Goal: Task Accomplishment & Management: Complete application form

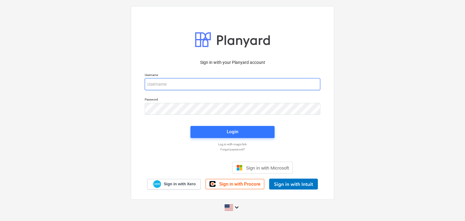
click at [156, 81] on input "email" at bounding box center [233, 84] width 176 height 12
paste input "[EMAIL_ADDRESS][DOMAIN_NAME]"
type input "[EMAIL_ADDRESS][DOMAIN_NAME]"
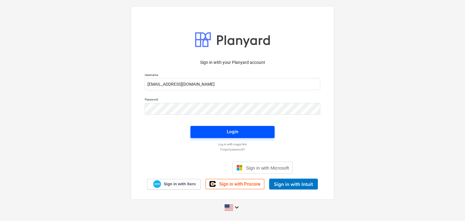
click at [208, 131] on span "Login" at bounding box center [233, 132] width 70 height 8
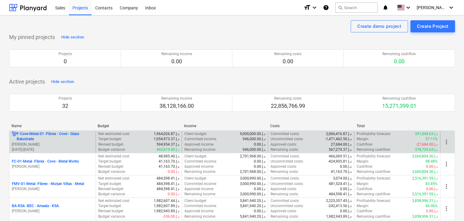
scroll to position [61, 0]
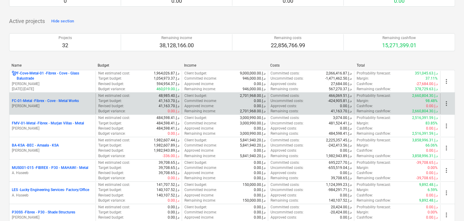
click at [63, 103] on p "FC-01-Metal - Fibrex - Cove - Metal Works" at bounding box center [45, 100] width 67 height 5
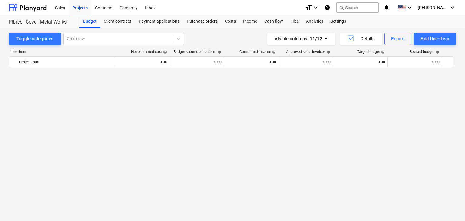
scroll to position [7966, 0]
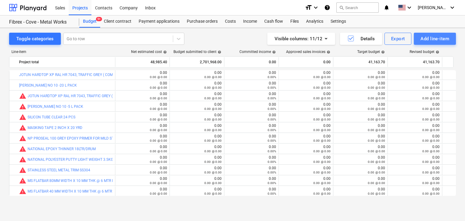
click at [428, 38] on div "Add line-item" at bounding box center [435, 39] width 29 height 8
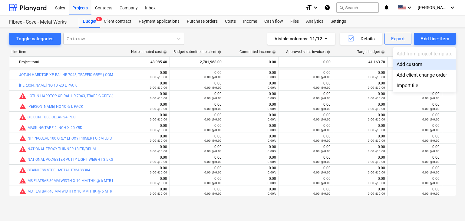
click at [406, 63] on div "Add custom" at bounding box center [424, 64] width 63 height 11
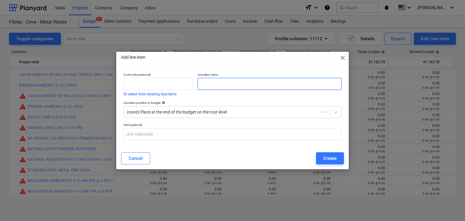
click at [221, 82] on input "text" at bounding box center [270, 84] width 144 height 12
paste input "MS [PERSON_NAME] 21MM OD X 2 MM THK X 90 DEGREE"
type input "MS [PERSON_NAME] 21MM OD X 2 MM THK X 90 DEGREE"
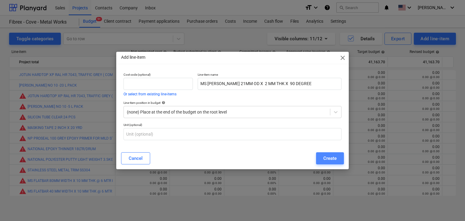
click at [327, 157] on div "Create" at bounding box center [330, 159] width 13 height 8
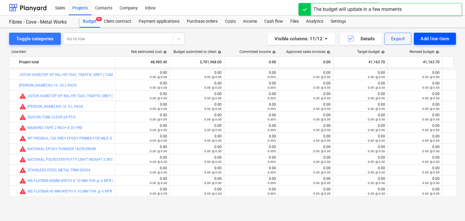
click at [427, 35] on div "Add line-item" at bounding box center [435, 39] width 29 height 8
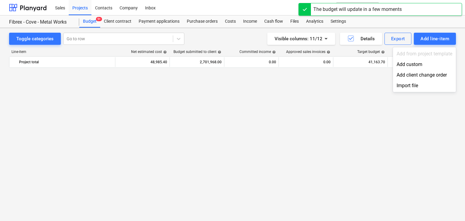
scroll to position [7966, 0]
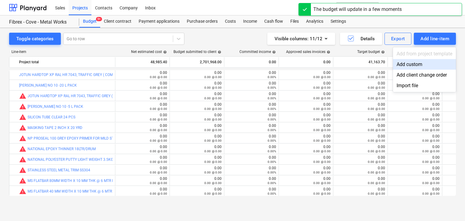
click at [399, 61] on div "Add custom" at bounding box center [424, 64] width 63 height 11
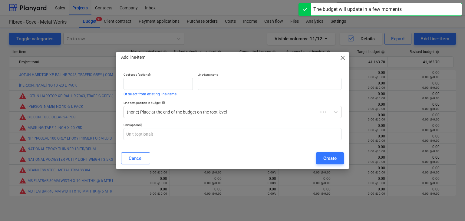
click at [214, 77] on p "Line-item name" at bounding box center [270, 75] width 144 height 5
click at [204, 82] on input "text" at bounding box center [270, 84] width 144 height 12
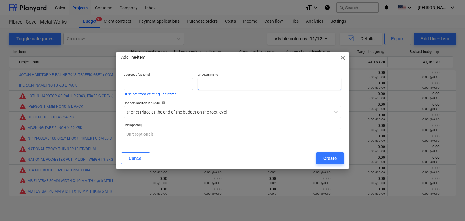
paste input "MS [PERSON_NAME] 48 MM OD X 2 MM THK X 90 DEGREE"
type input "MS [PERSON_NAME] 48 MM OD X 2 MM THK X 90 DEGREE"
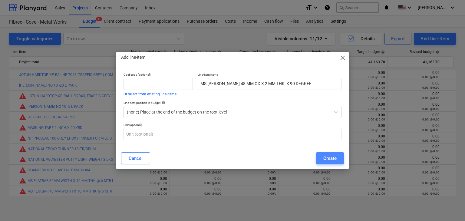
click at [336, 159] on div "Create" at bounding box center [330, 159] width 13 height 8
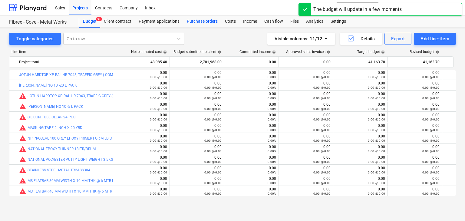
click at [187, 22] on div "Purchase orders" at bounding box center [202, 21] width 38 height 12
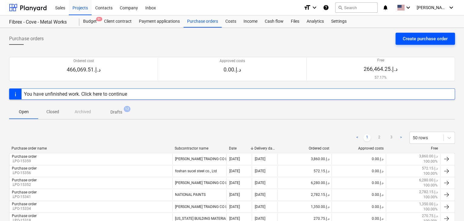
click at [410, 35] on div "Create purchase order" at bounding box center [424, 39] width 45 height 8
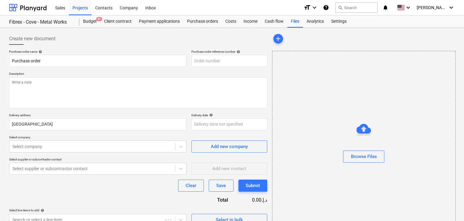
click at [202, 75] on p "Description" at bounding box center [138, 74] width 258 height 5
type textarea "x"
type input "FC-01-Metal-PO-270"
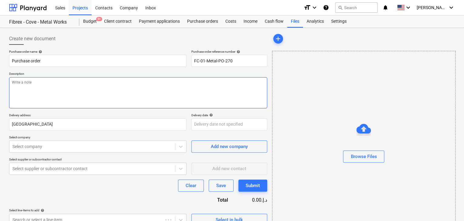
click at [177, 82] on textarea at bounding box center [138, 92] width 258 height 31
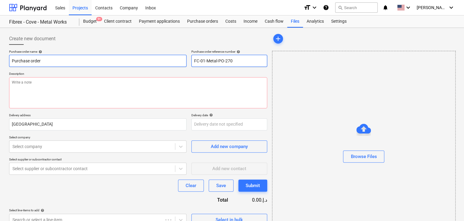
drag, startPoint x: 234, startPoint y: 59, endPoint x: 183, endPoint y: 64, distance: 51.5
click at [183, 64] on div "Purchase order name help Purchase order Purchase order reference number help FC…" at bounding box center [138, 58] width 258 height 17
type textarea "x"
type input "."
type textarea "x"
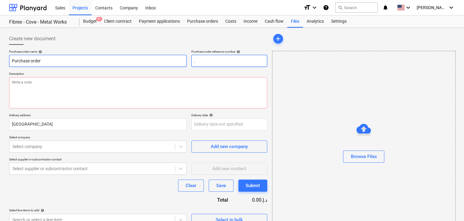
type input ".L"
type textarea "x"
type input ".LP"
type textarea "x"
type input ".LPO"
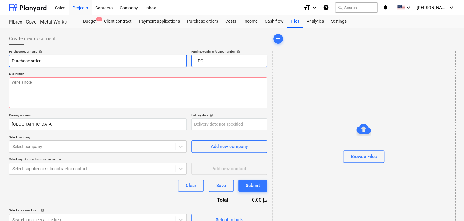
type textarea "x"
type input ".LPO-"
type textarea "x"
type input ".LPO-1"
type textarea "x"
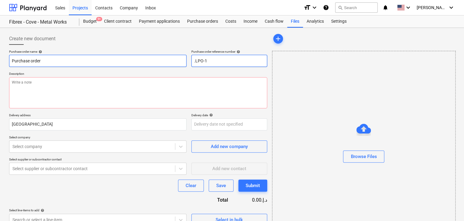
type input ".LPO-15"
type textarea "x"
type input ".LPO-153"
type textarea "x"
type input ".LPO-1538"
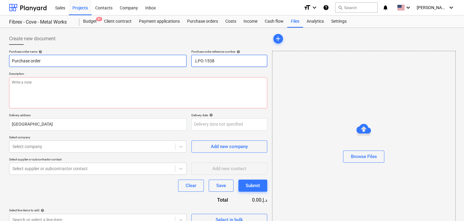
type textarea "x"
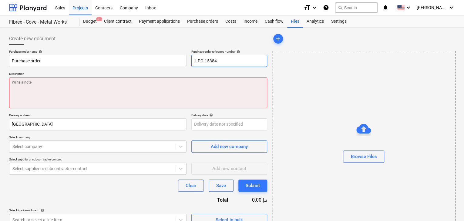
type input ".LPO-15384"
click at [82, 107] on textarea at bounding box center [138, 92] width 258 height 31
type textarea "x"
type textarea "2"
type textarea "x"
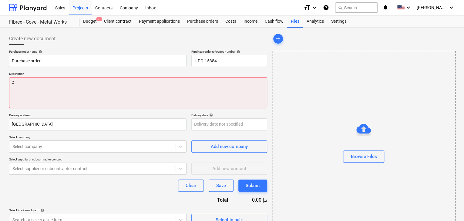
type textarea "25"
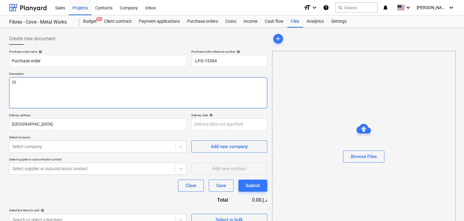
type textarea "x"
type textarea "25/"
type textarea "x"
type textarea "25/AU"
type textarea "x"
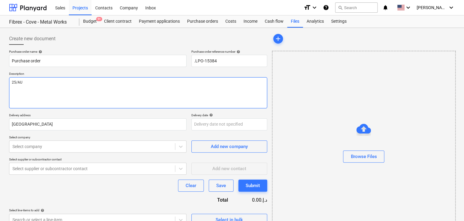
type textarea "25/AUG"
type textarea "x"
type textarea "25/AUG/"
type textarea "x"
type textarea "25/[DATE]"
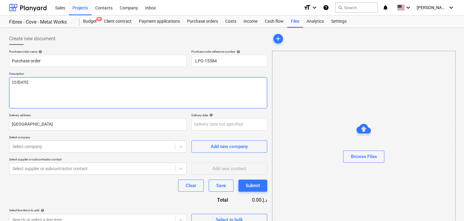
type textarea "x"
type textarea "[DATE]"
type textarea "x"
type textarea "[DATE]"
type textarea "x"
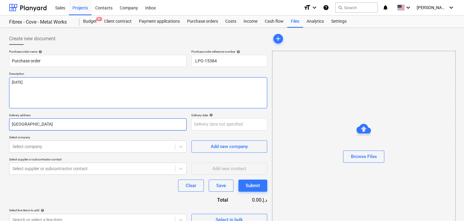
type textarea "[DATE]"
click at [48, 126] on input "[GEOGRAPHIC_DATA]" at bounding box center [97, 124] width 177 height 12
type textarea "x"
type input "Duba"
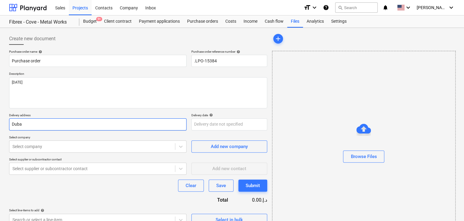
type textarea "x"
type input "Dub"
type textarea "x"
type input "Du"
type textarea "x"
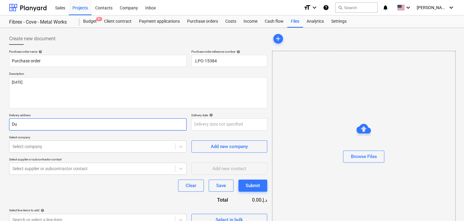
type input "D"
type textarea "x"
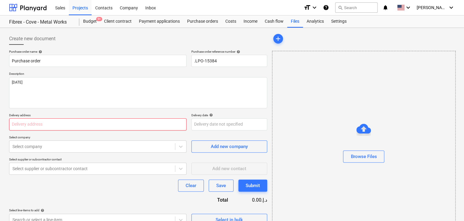
type textarea "x"
type input "L"
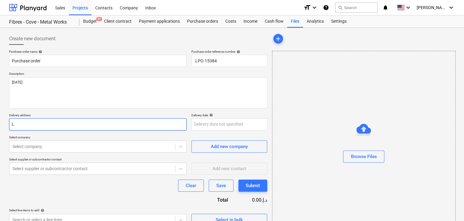
type textarea "x"
type input "LU"
type textarea "x"
type input "LUC"
type textarea "x"
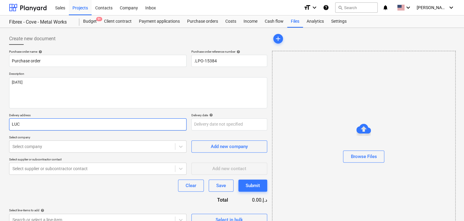
type input "LUCK"
type textarea "x"
type input "LUCKY"
type textarea "x"
type input "LUCKY"
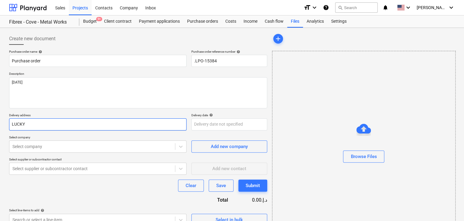
type textarea "x"
type input "LUCKY EN"
type textarea "x"
type input "LUCKY ENG"
type textarea "x"
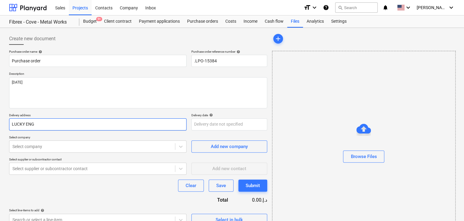
type input "LUCKY ENGI"
type textarea "x"
type input "LUCKY ENGIN"
type textarea "x"
type input "LUCKY ENGINE"
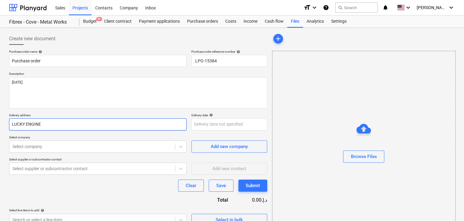
type textarea "x"
type input "LUCKY ENGINEE"
type textarea "x"
type input "LUCKY ENGINEERI"
type textarea "x"
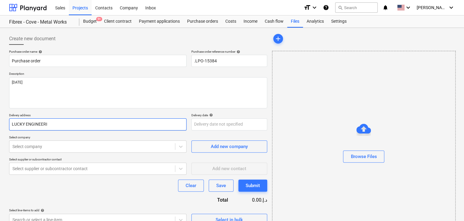
type input "LUCKY ENGINEERIN"
type textarea "x"
type input "LUCKY ENGINEERING"
type textarea "x"
type input "LUCKY ENGINEERING"
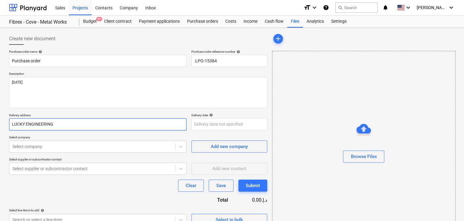
type textarea "x"
type input "LUCKY ENGINEERING S"
type textarea "x"
type input "LUCKY ENGINEERING SE"
type textarea "x"
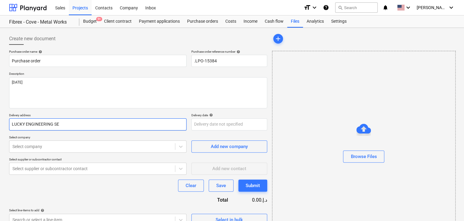
type input "LUCKY ENGINEERING SER"
type textarea "x"
type input "LUCKY ENGINEERING SERV"
type textarea "x"
type input "LUCKY ENGINEERING SERVI"
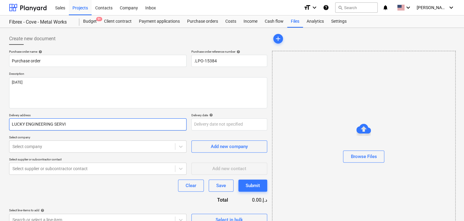
type textarea "x"
type input "LUCKY ENGINEERING SERVIC"
type textarea "x"
type input "LUCKY ENGINEERING SERVICE"
type textarea "x"
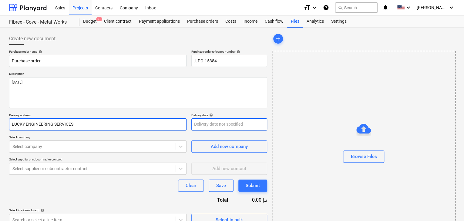
type input "LUCKY ENGINEERING SERVICES"
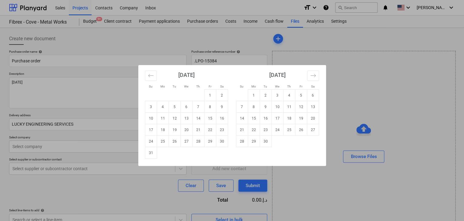
click at [201, 124] on body "Sales Projects Contacts Company Inbox format_size keyboard_arrow_down help sear…" at bounding box center [232, 110] width 464 height 221
click at [148, 153] on td "31" at bounding box center [151, 153] width 12 height 12
type textarea "x"
type input "[DATE]"
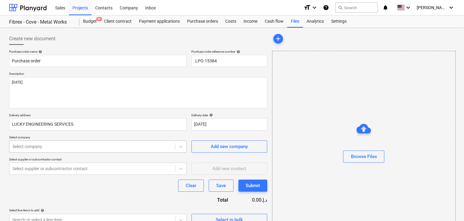
click at [56, 143] on body "Sales Projects Contacts Company Inbox format_size keyboard_arrow_down help sear…" at bounding box center [232, 110] width 464 height 221
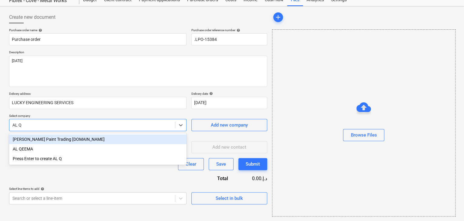
type input "AL QE"
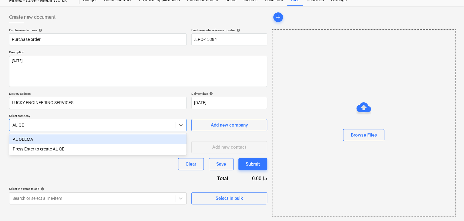
click at [56, 143] on div "AL QEEMA" at bounding box center [97, 140] width 177 height 10
type textarea "x"
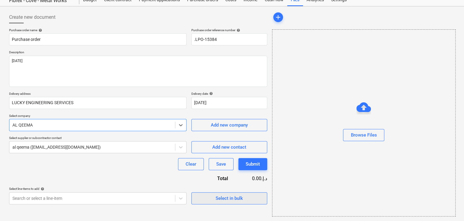
click at [211, 199] on span "Select in bulk" at bounding box center [229, 199] width 61 height 8
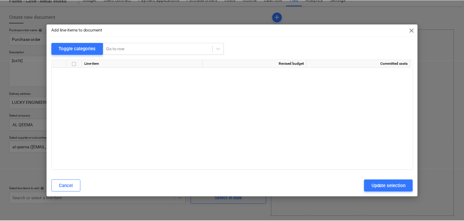
scroll to position [6572, 0]
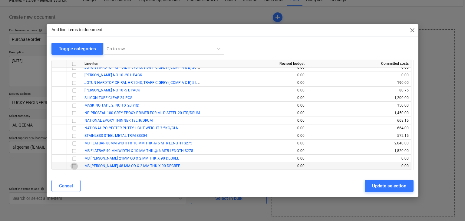
click at [75, 166] on input "checkbox" at bounding box center [74, 166] width 7 height 7
drag, startPoint x: 381, startPoint y: 187, endPoint x: 337, endPoint y: 185, distance: 44.0
click at [380, 187] on div "Update selection" at bounding box center [389, 186] width 34 height 8
type textarea "x"
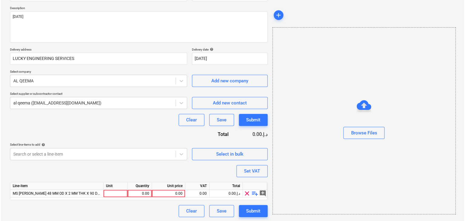
scroll to position [67, 0]
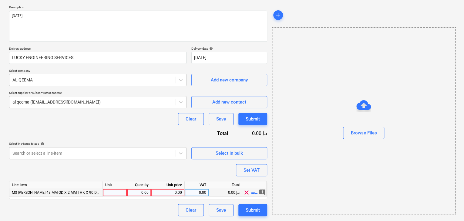
click at [109, 191] on div at bounding box center [115, 193] width 24 height 8
type input "NOS"
type textarea "x"
click at [145, 195] on div "0.00" at bounding box center [138, 193] width 19 height 8
type input "270"
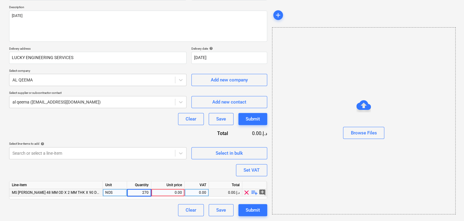
type textarea "x"
click at [165, 194] on div "0.00" at bounding box center [168, 193] width 28 height 8
type input "3.10"
type textarea "x"
drag, startPoint x: 316, startPoint y: 162, endPoint x: 275, endPoint y: 168, distance: 41.3
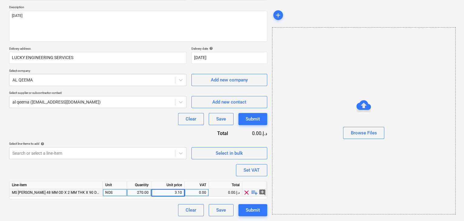
click at [316, 162] on div "Browse Files" at bounding box center [363, 120] width 183 height 187
click at [265, 168] on button "Set VAT" at bounding box center [251, 170] width 31 height 12
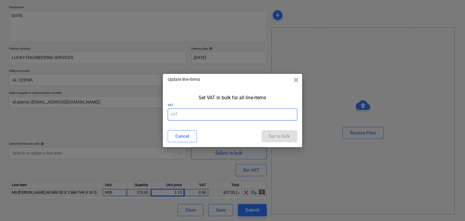
click at [213, 120] on input "text" at bounding box center [233, 114] width 130 height 12
type input "5"
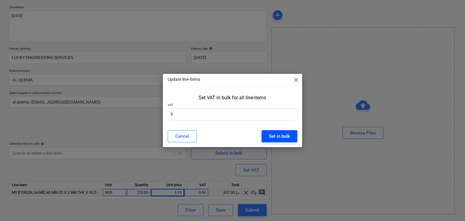
click at [281, 135] on div "Set in bulk" at bounding box center [279, 136] width 21 height 8
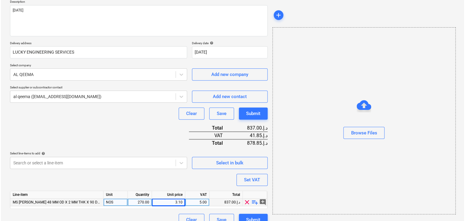
scroll to position [82, 0]
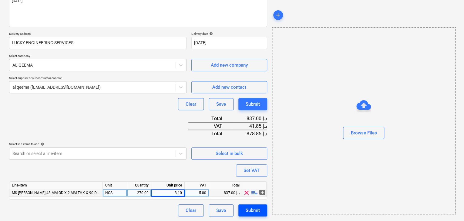
click at [252, 210] on div "Submit" at bounding box center [252, 211] width 14 height 8
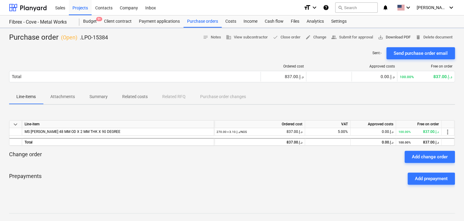
click at [404, 37] on span "save_alt Download PDF" at bounding box center [394, 37] width 33 height 7
click at [200, 26] on div "Purchase orders" at bounding box center [202, 21] width 38 height 12
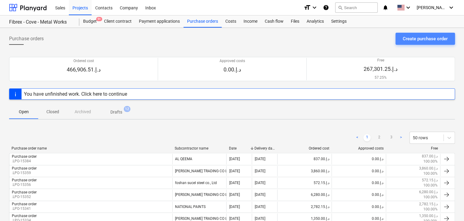
click at [409, 39] on div "Create purchase order" at bounding box center [424, 39] width 45 height 8
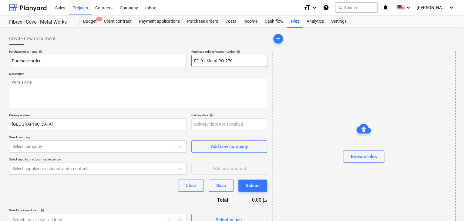
drag, startPoint x: 237, startPoint y: 62, endPoint x: 188, endPoint y: 63, distance: 48.8
click at [188, 63] on div "Purchase order name help Purchase order Purchase order reference number help FC…" at bounding box center [138, 58] width 258 height 17
type textarea "x"
type input "."
type textarea "x"
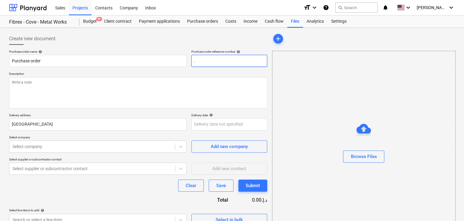
type input ".L"
type textarea "x"
type input ".LP"
type textarea "x"
type input ".LPO"
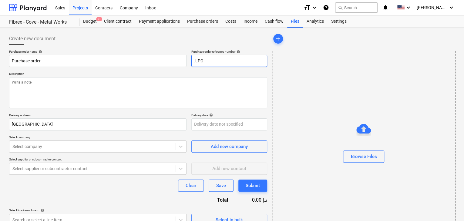
type textarea "x"
type input ".LPO-"
type textarea "x"
type input ".LPO-1"
type textarea "x"
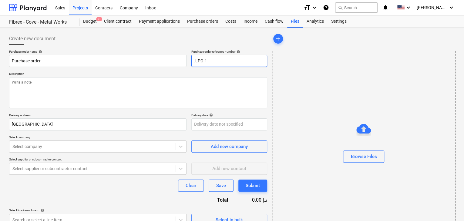
type input ".LPO-15"
type textarea "x"
type input ".LPO-153"
type textarea "x"
type input ".LPO-1538"
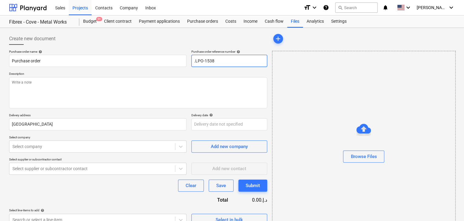
type textarea "x"
type input ".LPO-15385"
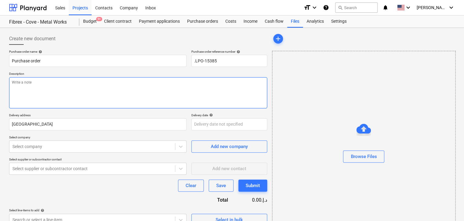
click at [116, 83] on textarea at bounding box center [138, 92] width 258 height 31
type textarea "x"
type textarea "2"
type textarea "x"
type textarea "25"
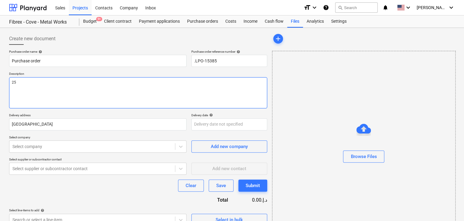
type textarea "x"
type textarea "25/"
type textarea "x"
type textarea "25/A"
type textarea "x"
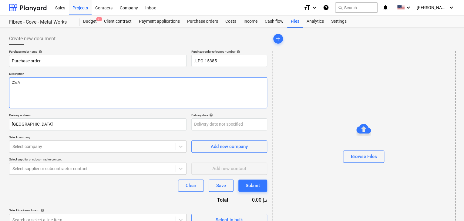
type textarea "25/AU"
type textarea "x"
type textarea "25/AUG"
type textarea "x"
type textarea "25/AUG/"
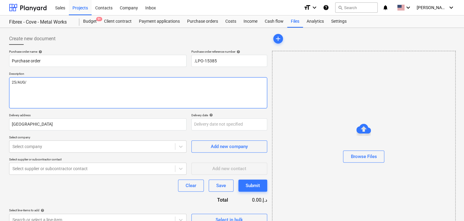
type textarea "x"
type textarea "25/[DATE]"
type textarea "x"
type textarea "[DATE]"
type textarea "x"
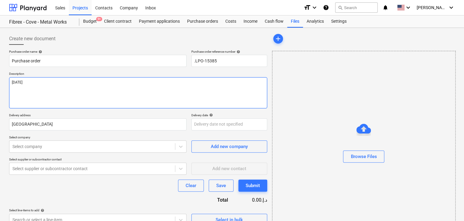
type textarea "[DATE]"
type textarea "x"
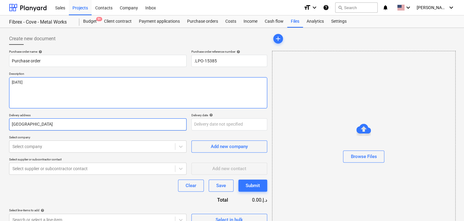
type textarea "[DATE]"
click at [78, 122] on input "[GEOGRAPHIC_DATA]" at bounding box center [97, 124] width 177 height 12
type textarea "x"
type input "Duba"
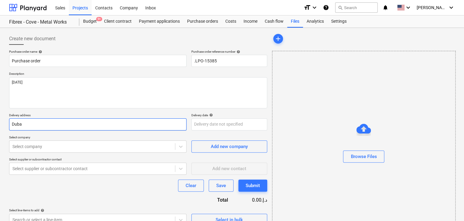
type textarea "x"
type input "Dub"
type textarea "x"
type input "Du"
type textarea "x"
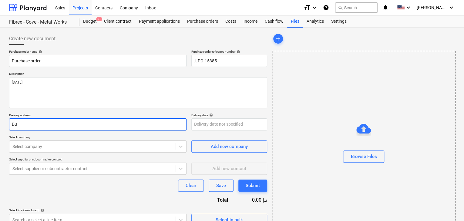
type input "D"
type textarea "x"
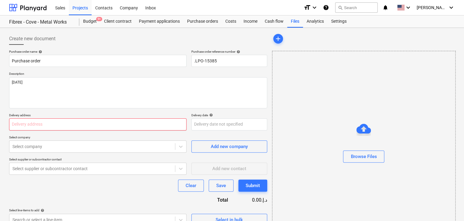
type textarea "x"
type input "L"
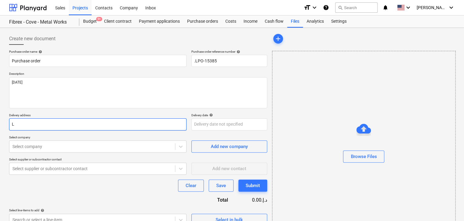
type textarea "x"
type input "LU"
type textarea "x"
type input "LUC"
type textarea "x"
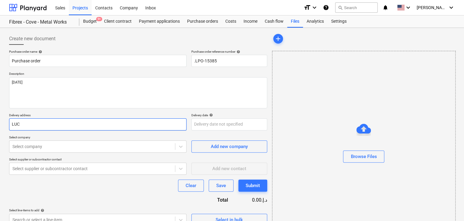
type input "LUCK"
type textarea "x"
type input "LUCKY"
type textarea "x"
type input "LUCKY"
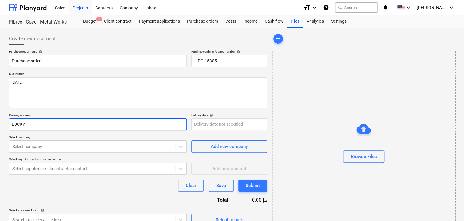
type textarea "x"
type input "LUCKY E"
type textarea "x"
type input "LUCKY EN"
type textarea "x"
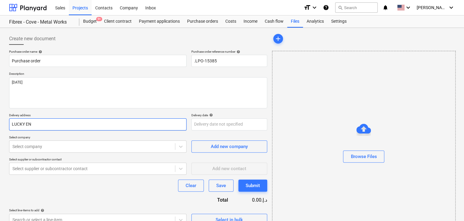
type input "LUCKY ENG"
type textarea "x"
type input "LUCKY ENGI"
type textarea "x"
type input "LUCKY ENGIN"
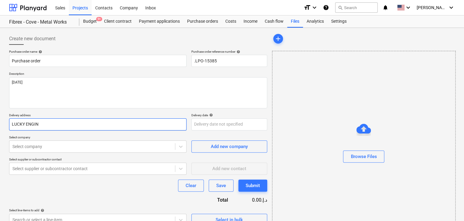
type textarea "x"
type input "LUCKY ENGINE"
type textarea "x"
type input "LUCKY ENGINEE"
type textarea "x"
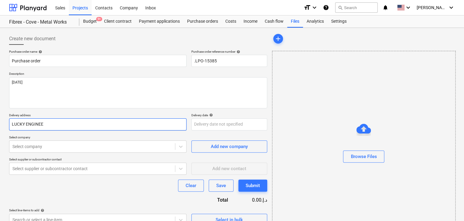
type input "LUCKY ENGINEER"
type textarea "x"
type input "LUCKY ENGINEERI"
type textarea "x"
type input "LUCKY ENGINEERIN"
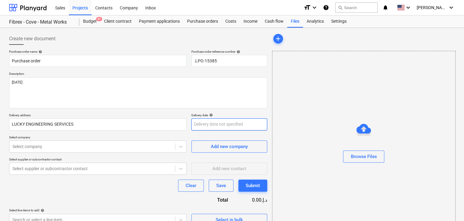
click at [205, 123] on body "Sales Projects Contacts Company Inbox format_size keyboard_arrow_down help sear…" at bounding box center [232, 110] width 464 height 221
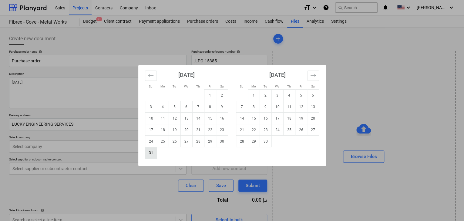
drag, startPoint x: 154, startPoint y: 152, endPoint x: 101, endPoint y: 145, distance: 53.3
click at [154, 152] on td "31" at bounding box center [151, 153] width 12 height 12
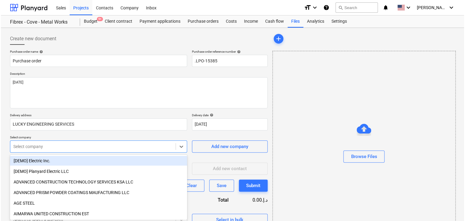
scroll to position [22, 0]
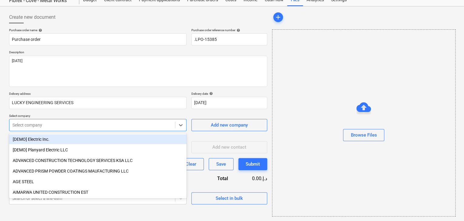
click at [101, 145] on body "Sales Projects Contacts Company Inbox format_size keyboard_arrow_down help sear…" at bounding box center [232, 88] width 464 height 221
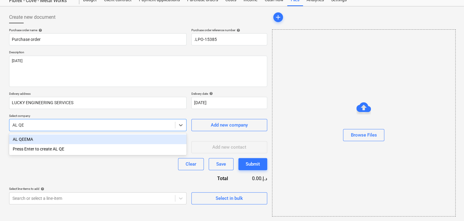
click at [105, 137] on div "AL QEEMA" at bounding box center [97, 140] width 177 height 10
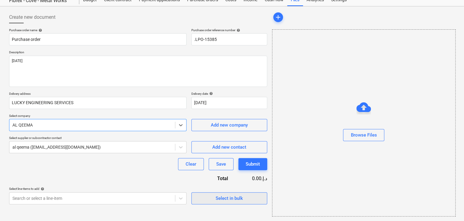
click at [230, 202] on button "Select in bulk" at bounding box center [229, 198] width 76 height 12
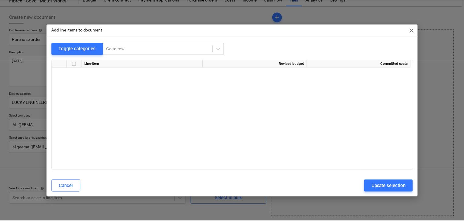
scroll to position [6572, 0]
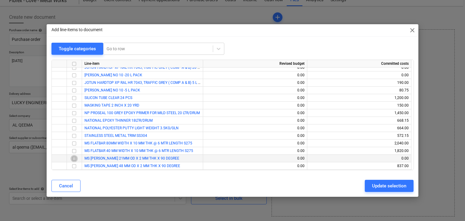
click at [75, 160] on input "checkbox" at bounding box center [74, 158] width 7 height 7
click at [72, 166] on input "checkbox" at bounding box center [74, 166] width 7 height 7
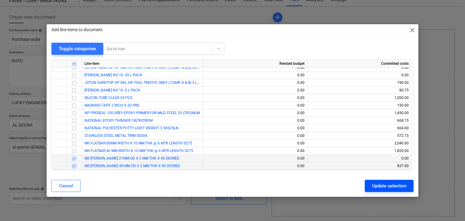
click at [388, 188] on div "Update selection" at bounding box center [389, 186] width 34 height 8
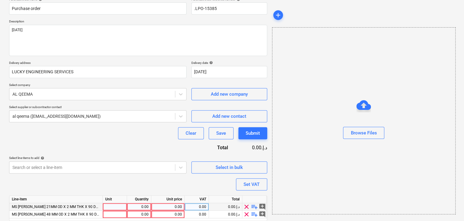
scroll to position [74, 0]
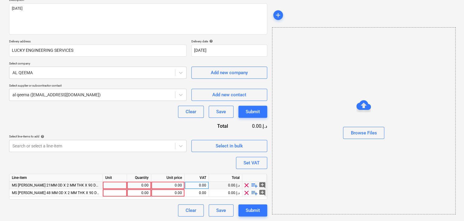
click at [112, 185] on div at bounding box center [115, 186] width 24 height 8
click at [142, 185] on div "0.00" at bounding box center [138, 186] width 19 height 8
click at [168, 182] on div "0.00" at bounding box center [168, 186] width 28 height 8
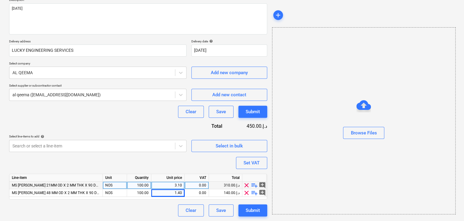
click at [305, 160] on div "Browse Files" at bounding box center [363, 120] width 183 height 187
click at [256, 163] on div "Set VAT" at bounding box center [251, 163] width 16 height 8
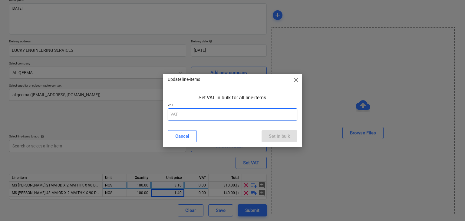
click at [213, 111] on input "text" at bounding box center [233, 114] width 130 height 12
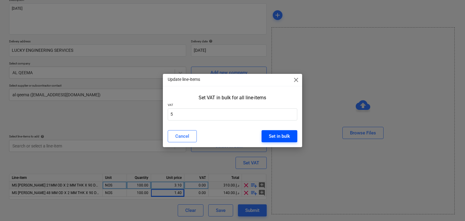
click at [276, 137] on div "Set in bulk" at bounding box center [279, 136] width 21 height 8
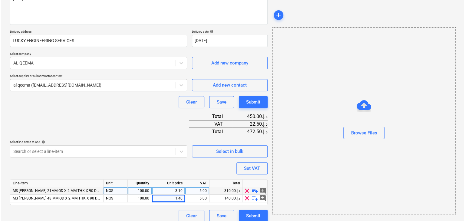
scroll to position [89, 0]
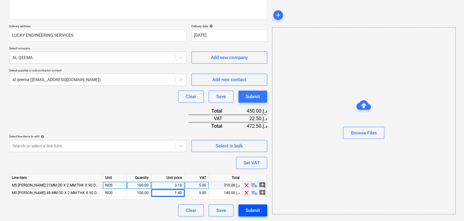
click at [256, 211] on div "Submit" at bounding box center [252, 211] width 14 height 8
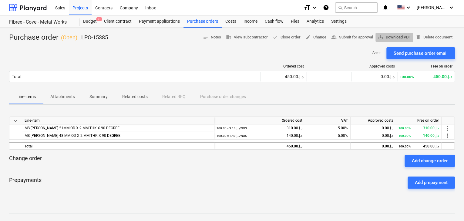
click at [399, 37] on span "save_alt Download PDF" at bounding box center [394, 37] width 33 height 7
click at [82, 11] on div "Projects" at bounding box center [80, 7] width 23 height 15
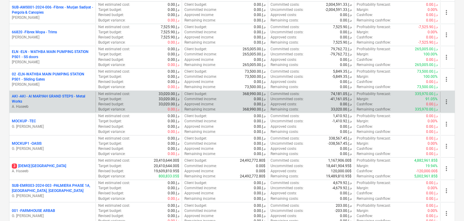
scroll to position [364, 0]
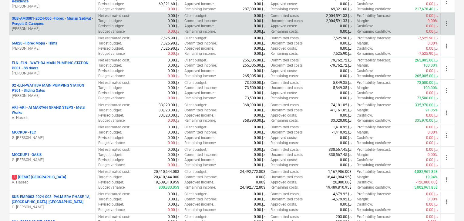
click at [68, 28] on p "[PERSON_NAME]" at bounding box center [52, 28] width 81 height 5
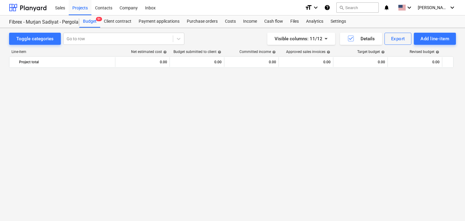
scroll to position [3714, 0]
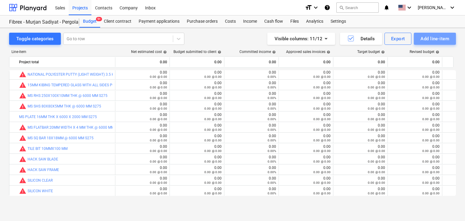
click at [433, 37] on div "Add line-item" at bounding box center [435, 39] width 29 height 8
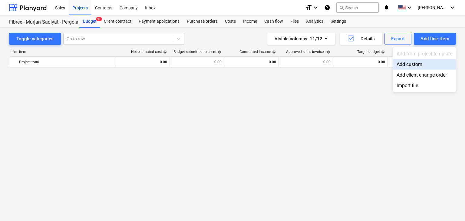
click at [406, 63] on div "Add custom" at bounding box center [424, 64] width 63 height 11
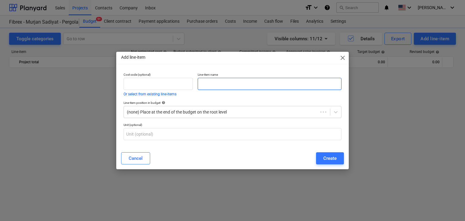
scroll to position [3714, 0]
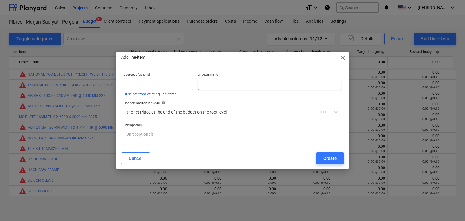
click at [237, 85] on input "text" at bounding box center [270, 84] width 144 height 12
paste input "2 INCH WIDE X 2 TON X 6 MTR 2 PLY WEBBING SLING"
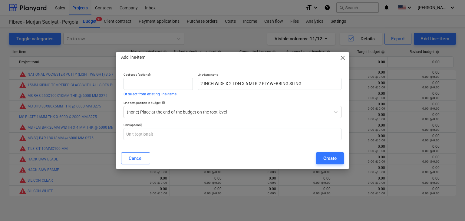
drag, startPoint x: 336, startPoint y: 160, endPoint x: 333, endPoint y: 155, distance: 5.8
click at [336, 160] on div "Create" at bounding box center [330, 159] width 13 height 8
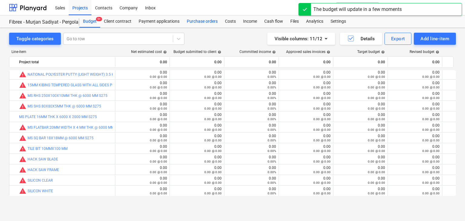
click at [207, 21] on div "Purchase orders" at bounding box center [202, 21] width 38 height 12
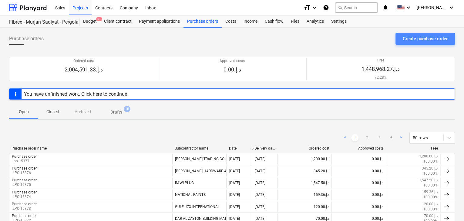
click at [407, 40] on div "Create purchase order" at bounding box center [424, 39] width 45 height 8
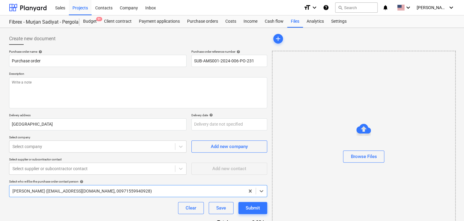
click at [221, 73] on p "Description" at bounding box center [138, 74] width 258 height 5
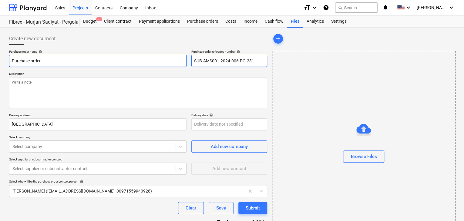
drag, startPoint x: 256, startPoint y: 63, endPoint x: 186, endPoint y: 60, distance: 70.1
click at [186, 60] on div "Purchase order name help Purchase order Purchase order reference number help SU…" at bounding box center [138, 58] width 258 height 17
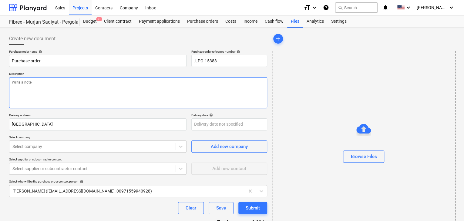
click at [84, 92] on textarea at bounding box center [138, 92] width 258 height 31
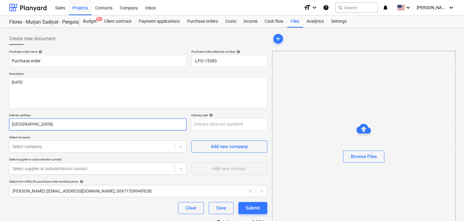
click at [75, 129] on input "[GEOGRAPHIC_DATA]" at bounding box center [97, 124] width 177 height 12
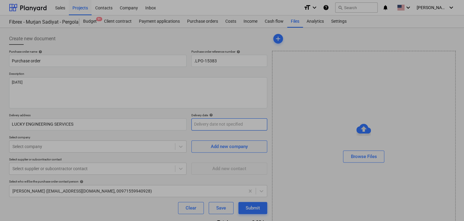
click at [223, 124] on body "Sales Projects Contacts Company Inbox format_size keyboard_arrow_down help sear…" at bounding box center [232, 110] width 464 height 221
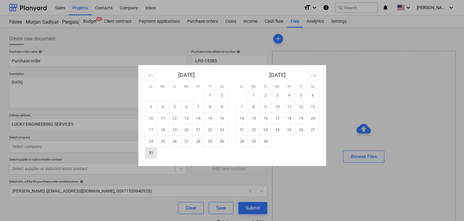
drag, startPoint x: 150, startPoint y: 153, endPoint x: 108, endPoint y: 151, distance: 42.2
click at [149, 153] on td "31" at bounding box center [151, 153] width 12 height 12
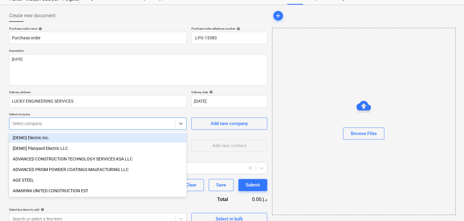
click at [108, 141] on body "Sales Projects Contacts Company Inbox format_size keyboard_arrow_down help sear…" at bounding box center [232, 87] width 464 height 221
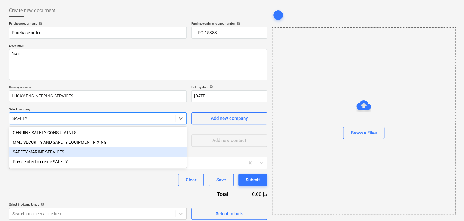
click at [86, 151] on div "SAFETY MARINE SERVICES" at bounding box center [97, 152] width 177 height 10
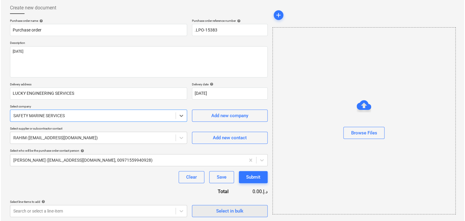
scroll to position [32, 0]
click at [219, 212] on div "Select in bulk" at bounding box center [228, 211] width 27 height 8
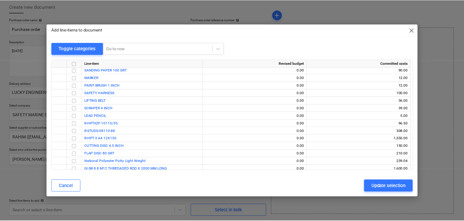
scroll to position [2776, 0]
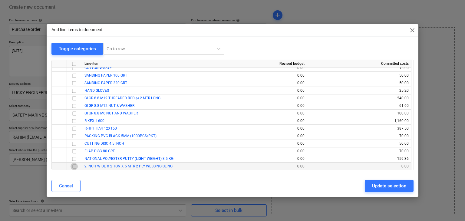
click at [72, 164] on input "checkbox" at bounding box center [74, 166] width 7 height 7
click at [373, 184] on div "Update selection" at bounding box center [389, 186] width 34 height 8
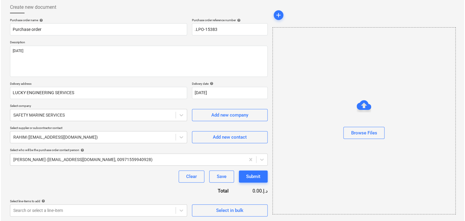
scroll to position [88, 0]
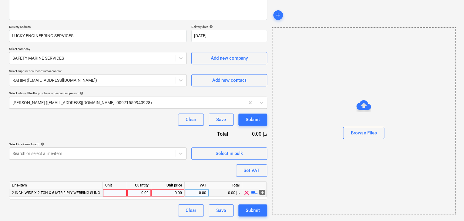
click at [119, 193] on div at bounding box center [115, 193] width 24 height 8
click at [141, 193] on div "0.00" at bounding box center [138, 193] width 19 height 8
click at [162, 190] on div "0.00" at bounding box center [168, 193] width 28 height 8
click at [356, 169] on div "Browse Files" at bounding box center [363, 120] width 183 height 187
click at [248, 168] on div "Set VAT" at bounding box center [251, 171] width 16 height 8
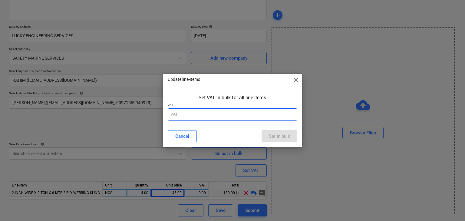
click at [205, 112] on input "text" at bounding box center [233, 114] width 130 height 12
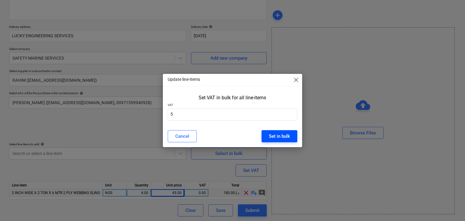
click at [279, 136] on div "Set in bulk" at bounding box center [279, 136] width 21 height 8
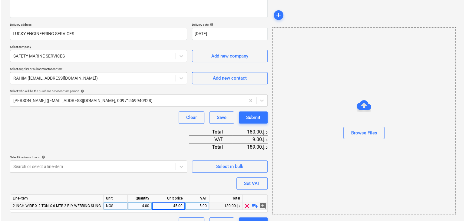
scroll to position [104, 0]
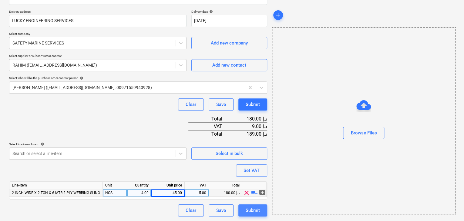
click at [250, 211] on div "Submit" at bounding box center [252, 211] width 14 height 8
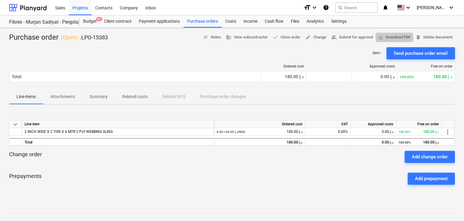
click at [398, 38] on span "save_alt Download PDF" at bounding box center [394, 37] width 33 height 7
